Goal: Task Accomplishment & Management: Use online tool/utility

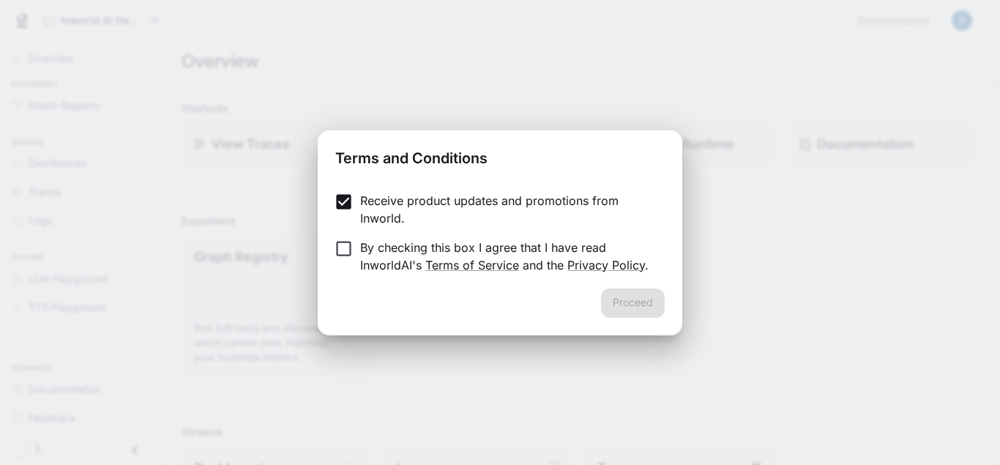
click at [651, 313] on div "Proceed" at bounding box center [500, 311] width 364 height 47
click at [625, 303] on button "Proceed" at bounding box center [633, 302] width 64 height 29
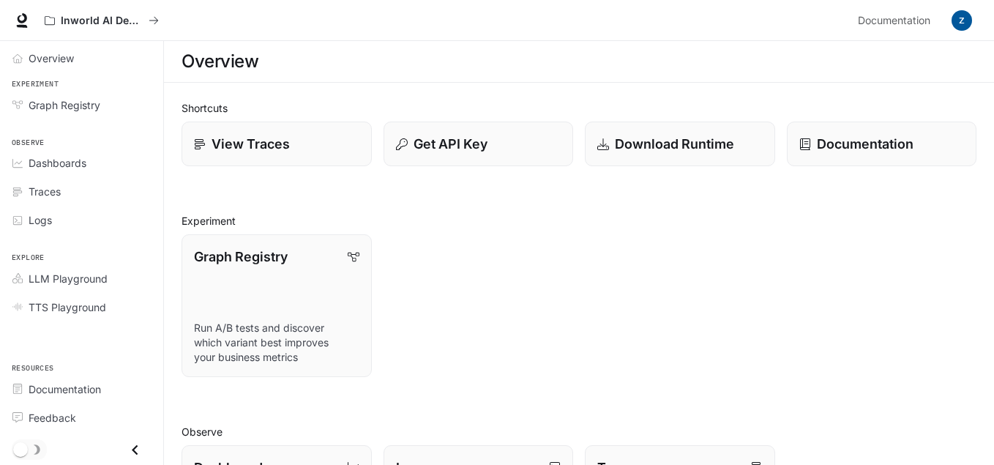
drag, startPoint x: 211, startPoint y: 0, endPoint x: 464, endPoint y: 116, distance: 278.7
drag, startPoint x: 464, startPoint y: 116, endPoint x: 678, endPoint y: 254, distance: 254.8
click at [678, 254] on div "Graph Registry Run A/B tests and discover which variant best improves your busi…" at bounding box center [573, 299] width 806 height 154
click at [504, 132] on button "Get API Key" at bounding box center [478, 143] width 192 height 45
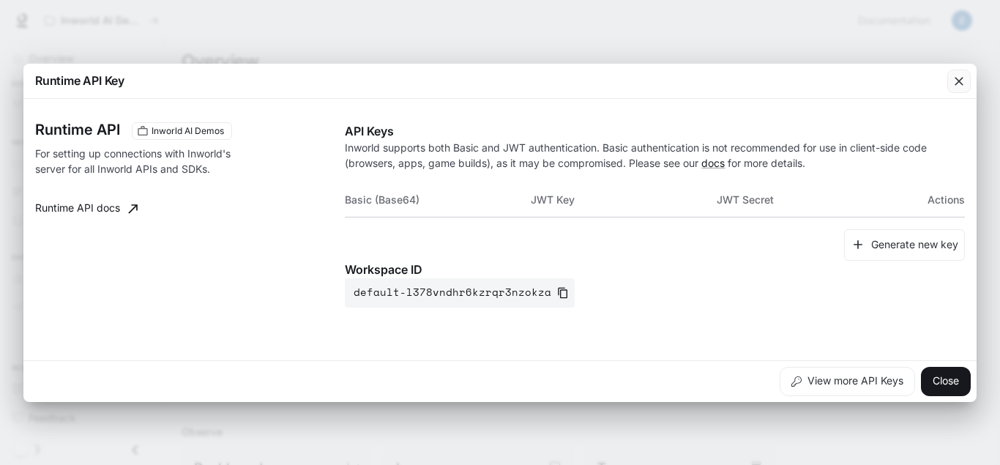
click at [958, 81] on icon "button" at bounding box center [958, 81] width 9 height 9
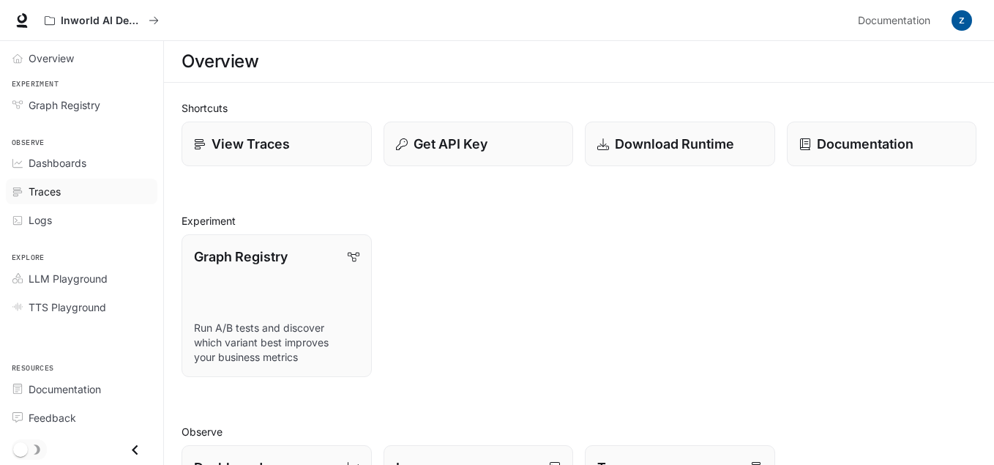
click at [54, 193] on span "Traces" at bounding box center [45, 191] width 32 height 15
click at [36, 64] on span "Overview" at bounding box center [51, 57] width 45 height 15
click at [64, 107] on span "Graph Registry" at bounding box center [65, 104] width 72 height 15
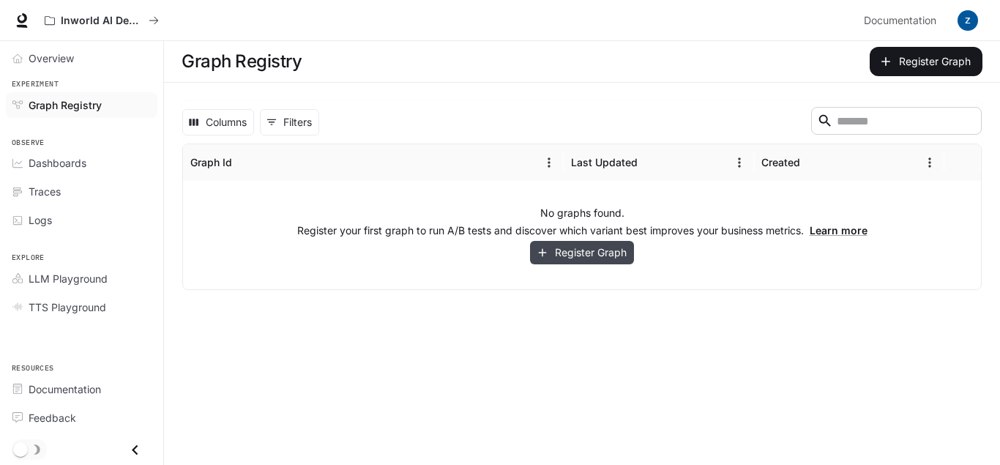
click at [626, 253] on button "Register Graph" at bounding box center [582, 253] width 104 height 24
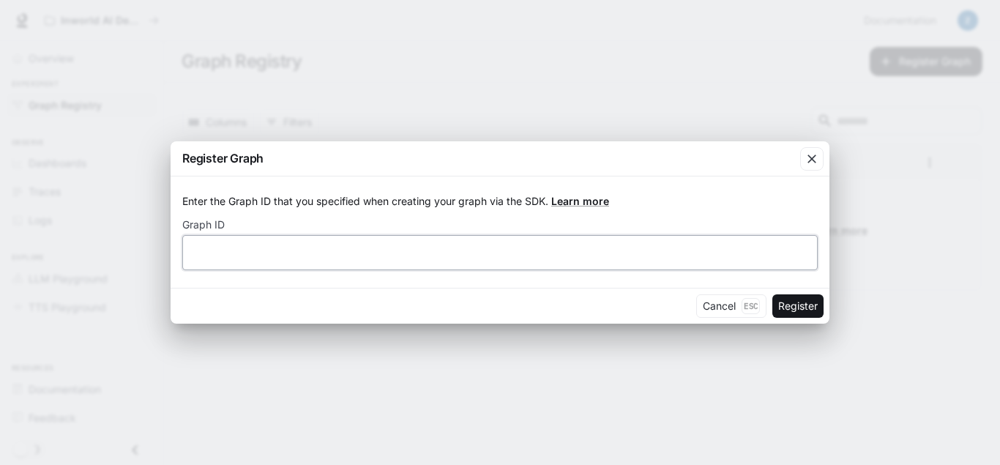
click at [626, 253] on input "text" at bounding box center [500, 252] width 634 height 15
click at [817, 154] on icon "button" at bounding box center [811, 158] width 15 height 15
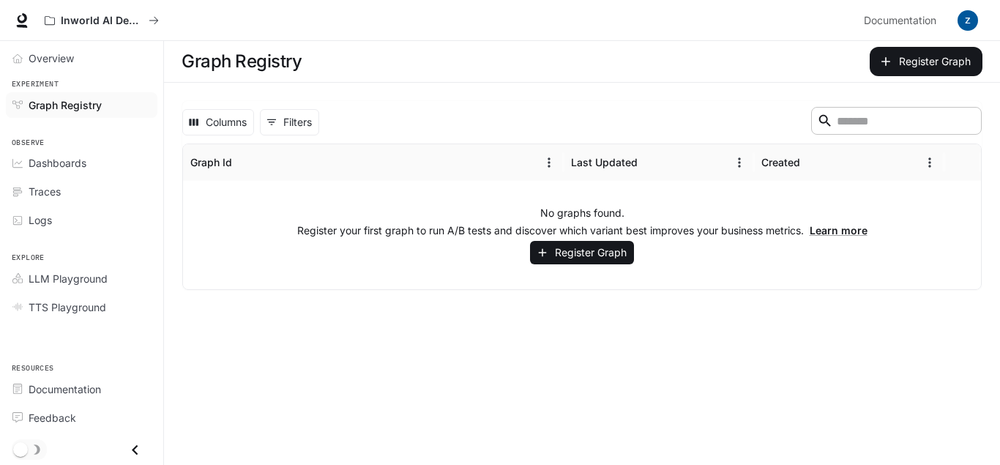
click at [836, 126] on input "Search" at bounding box center [894, 121] width 117 height 17
type input "*"
